Goal: Navigation & Orientation: Find specific page/section

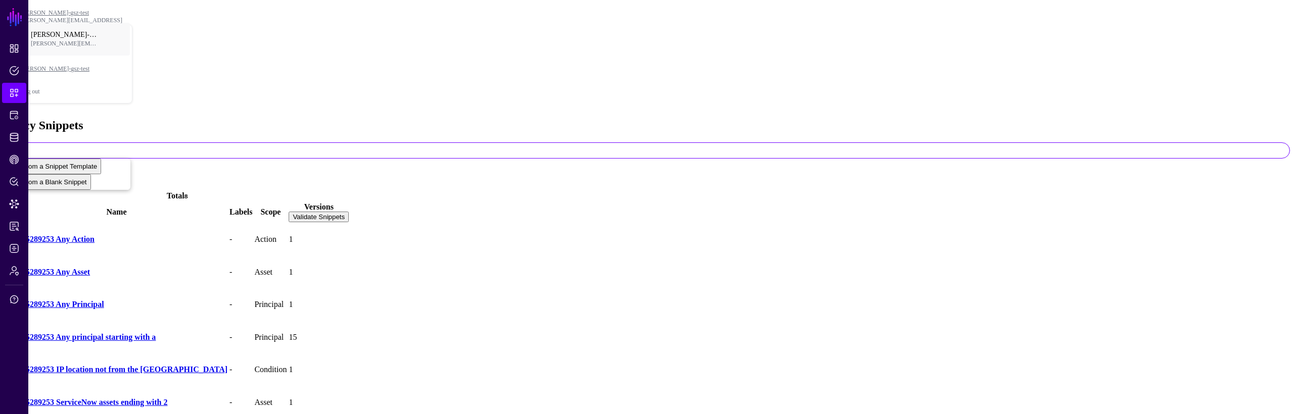
click at [349, 256] on td "1" at bounding box center [318, 272] width 61 height 32
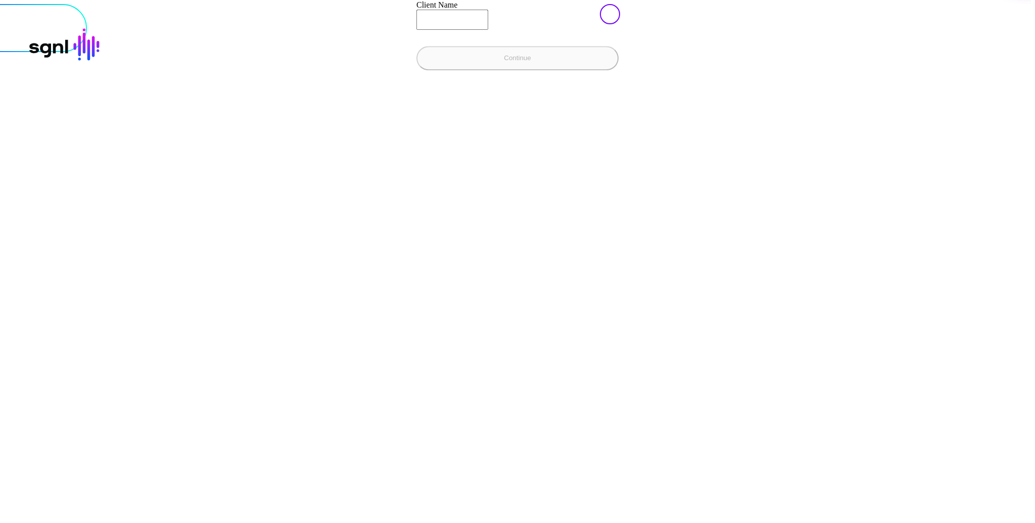
click at [738, 4] on div at bounding box center [517, 4] width 1027 height 0
